Goal: Task Accomplishment & Management: Complete application form

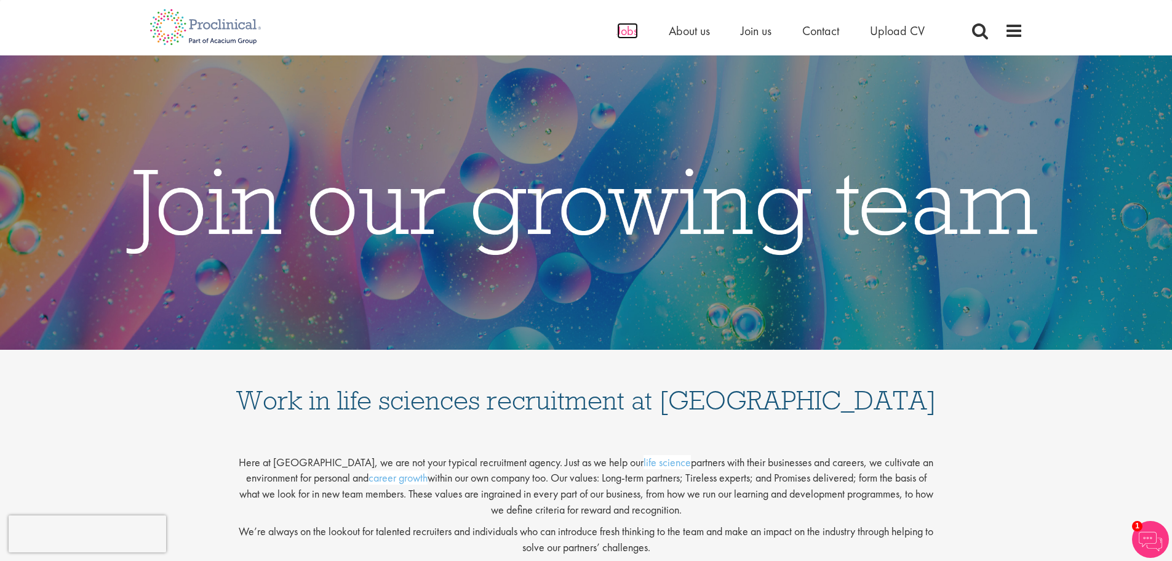
click at [626, 36] on span "Jobs" at bounding box center [627, 31] width 21 height 16
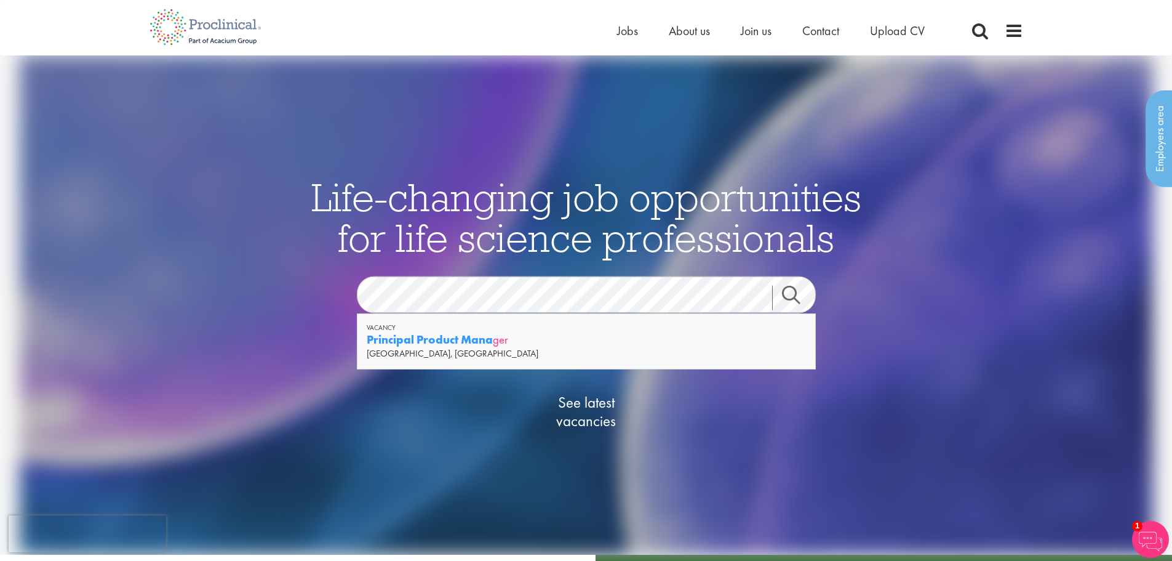
click at [423, 338] on strong "Principal Product Mana" at bounding box center [430, 339] width 126 height 15
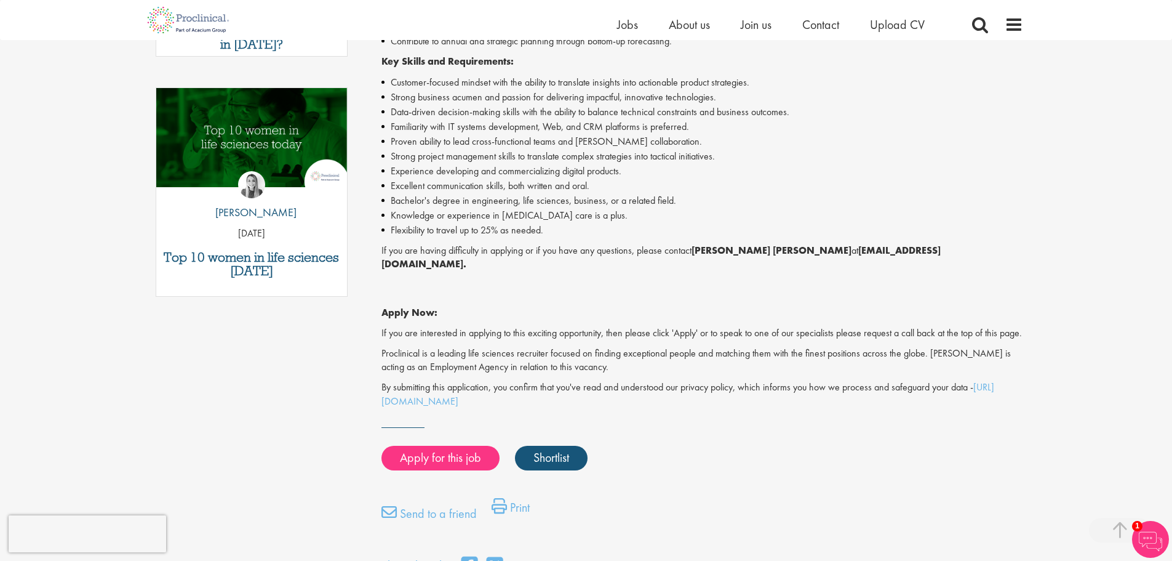
scroll to position [615, 0]
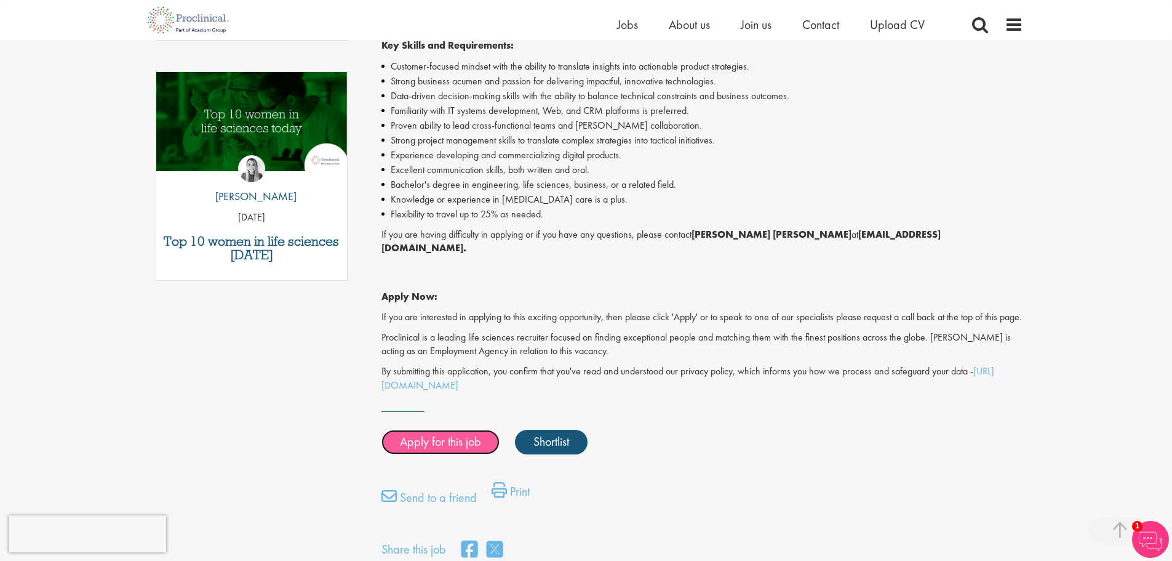
click at [437, 434] on link "Apply for this job" at bounding box center [440, 441] width 118 height 25
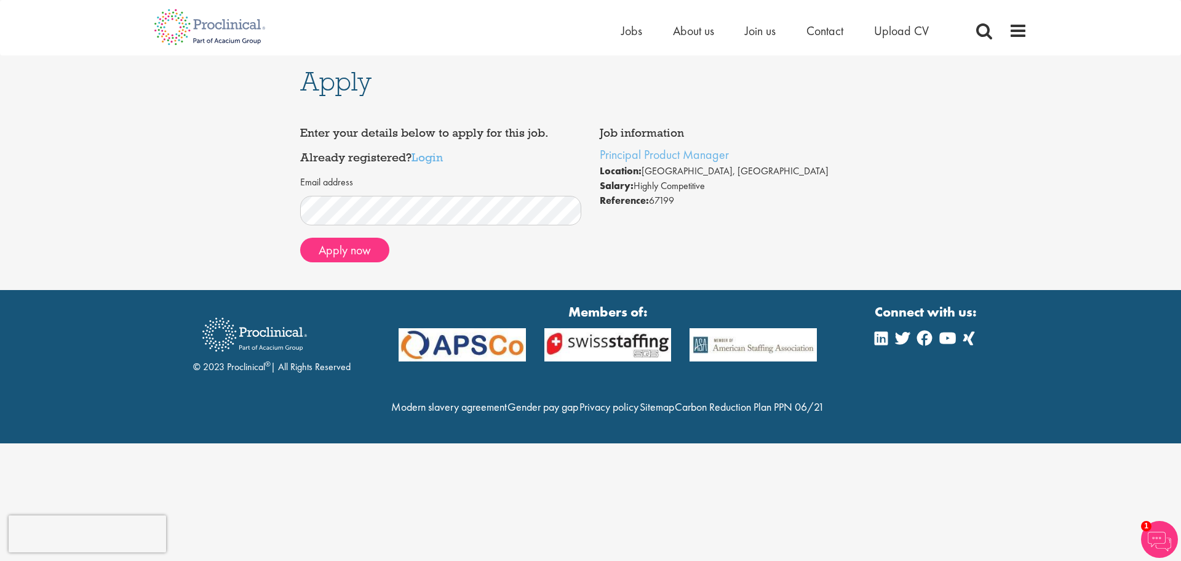
click at [833, 237] on div "Job information Principal Product Manager Location: London, England Salary: Hig…" at bounding box center [591, 196] width 600 height 151
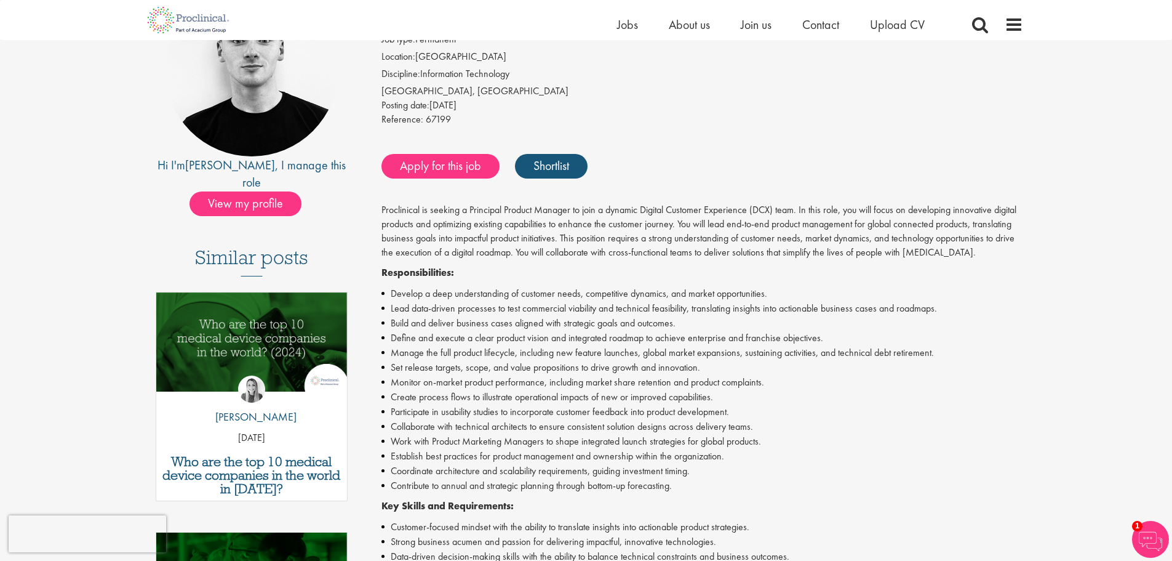
scroll to position [185, 0]
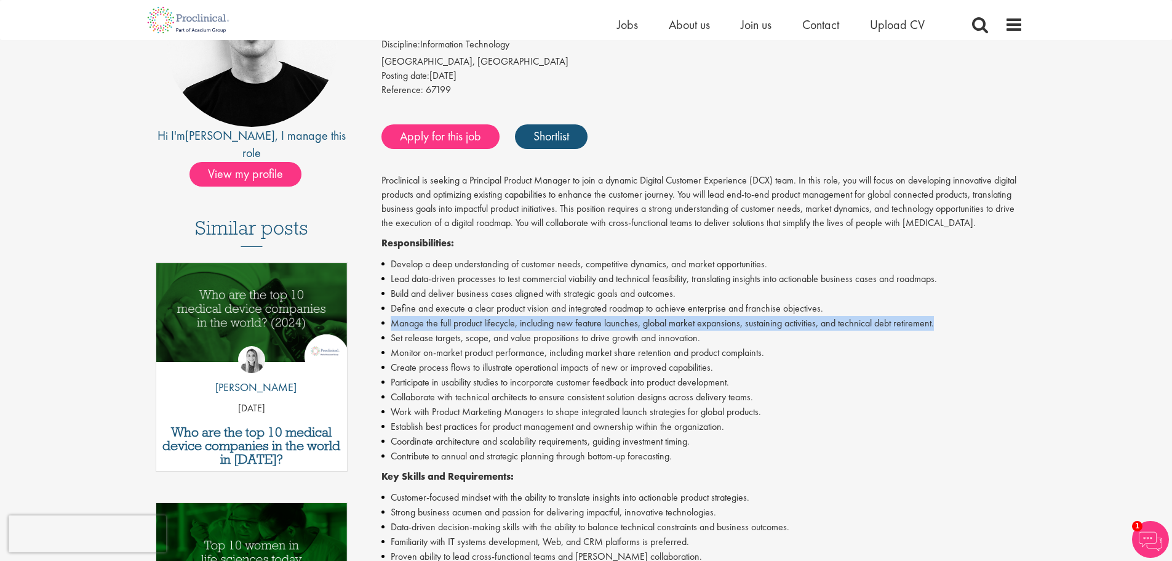
drag, startPoint x: 942, startPoint y: 325, endPoint x: 393, endPoint y: 321, distance: 548.9
click at [393, 321] on li "Manage the full product lifecycle, including new feature launches, global marke…" at bounding box center [702, 323] width 642 height 15
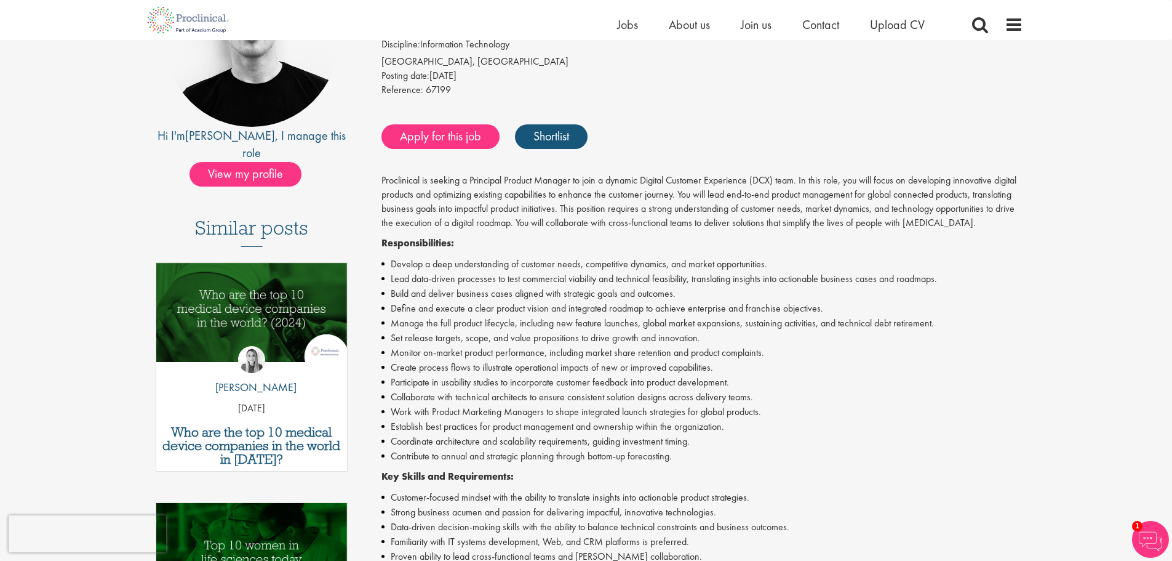
click at [489, 351] on li "Monitor on-market product performance, including market share retention and pro…" at bounding box center [702, 352] width 642 height 15
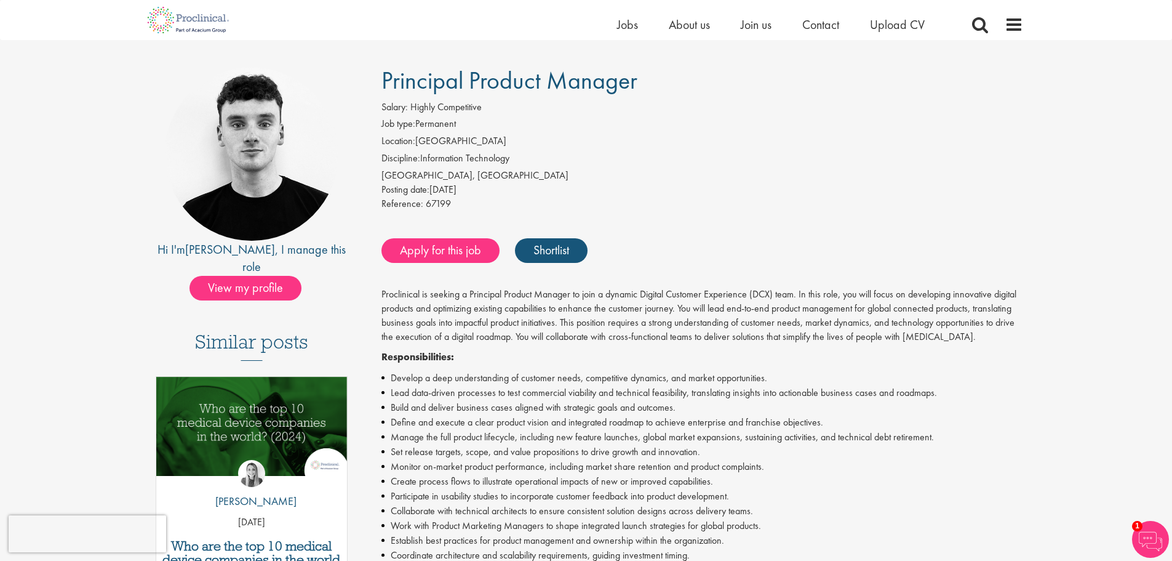
scroll to position [0, 0]
